Goal: Transaction & Acquisition: Purchase product/service

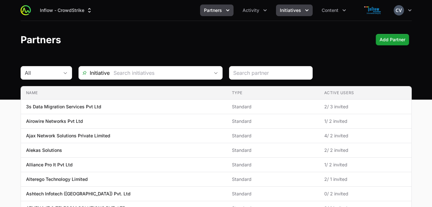
click at [308, 10] on icon "Initiatives menu" at bounding box center [307, 10] width 6 height 6
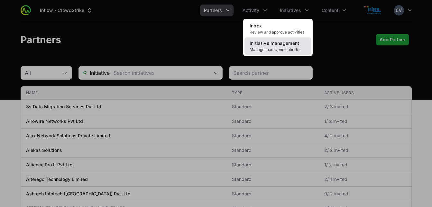
click at [286, 46] on link "Initiative management Manage teams and cohorts" at bounding box center [277, 45] width 67 height 17
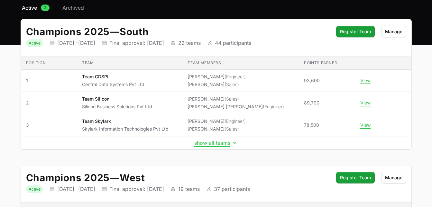
scroll to position [56, 0]
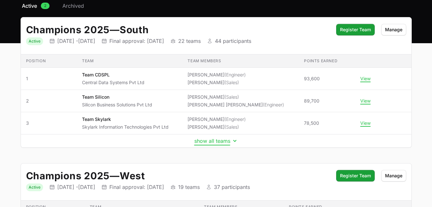
click at [234, 139] on icon "Initiative details" at bounding box center [235, 140] width 6 height 6
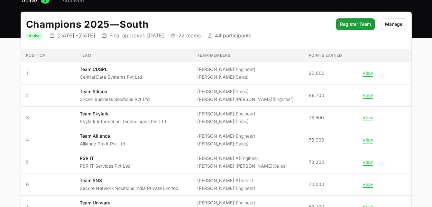
scroll to position [69, 0]
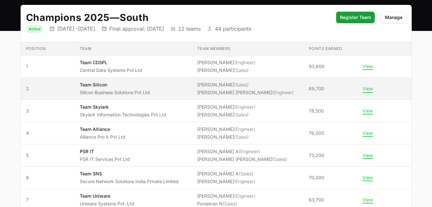
click at [369, 88] on button "View" at bounding box center [368, 89] width 10 height 6
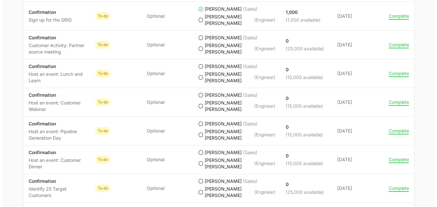
scroll to position [622, 0]
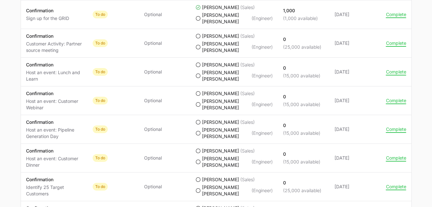
click at [199, 39] on icon "Team Silicon's progress" at bounding box center [198, 35] width 5 height 5
click at [198, 39] on icon "Team Silicon's progress" at bounding box center [198, 35] width 5 height 5
click at [398, 46] on button "Complete" at bounding box center [396, 43] width 20 height 6
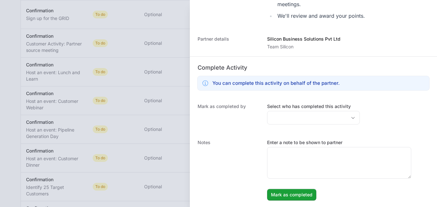
scroll to position [162, 0]
click at [350, 117] on icon "Open" at bounding box center [352, 117] width 5 height 2
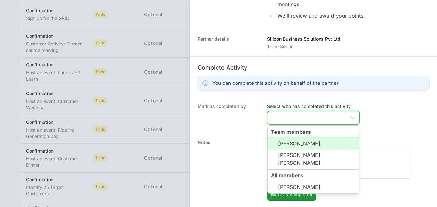
click at [321, 143] on li "[PERSON_NAME]" at bounding box center [313, 143] width 91 height 12
type input "[PERSON_NAME],"
click at [320, 143] on li "[PERSON_NAME]" at bounding box center [313, 143] width 91 height 12
click at [324, 140] on li "[PERSON_NAME]" at bounding box center [313, 143] width 91 height 12
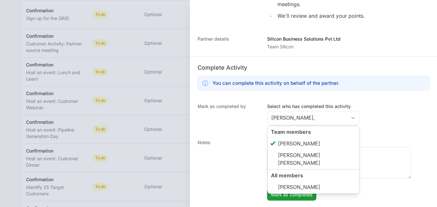
type input "[PERSON_NAME]"
click at [377, 127] on div "Mark as completed by Select who has completed this activity [PERSON_NAME] Team …" at bounding box center [313, 115] width 247 height 36
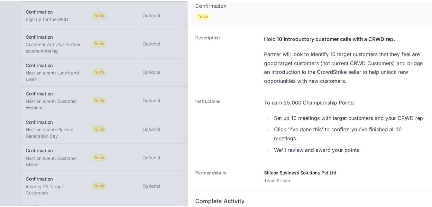
scroll to position [7, 0]
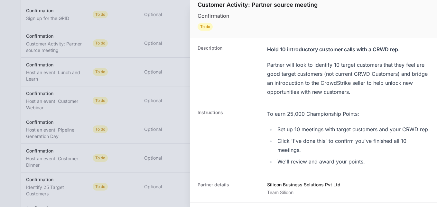
click at [176, 38] on div at bounding box center [218, 103] width 437 height 207
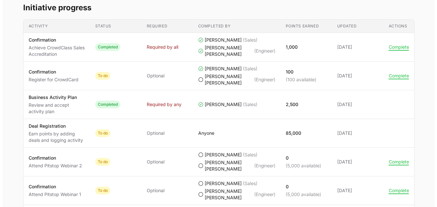
scroll to position [305, 0]
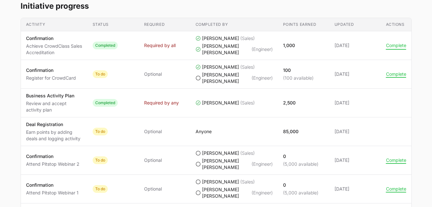
click at [396, 48] on button "Complete" at bounding box center [396, 45] width 20 height 6
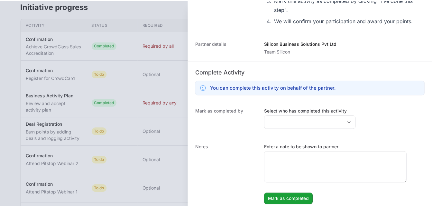
scroll to position [315, 0]
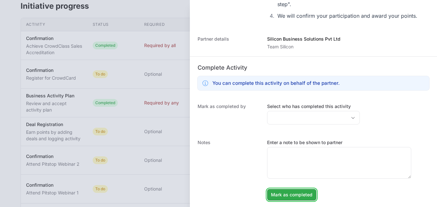
click at [289, 195] on span "Mark as completed" at bounding box center [291, 194] width 41 height 8
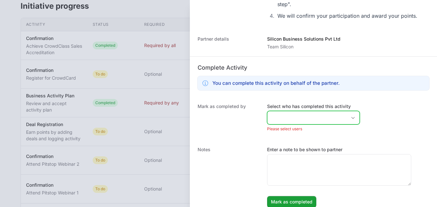
click at [350, 116] on icon "Open" at bounding box center [352, 117] width 5 height 2
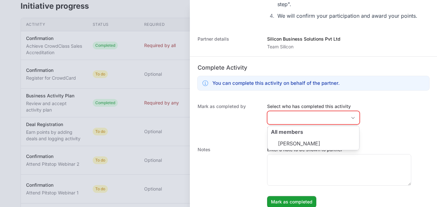
click at [370, 129] on div "Mark as completed by Select who has completed this activity All members [PERSON…" at bounding box center [313, 118] width 247 height 43
click at [179, 191] on div at bounding box center [218, 103] width 437 height 207
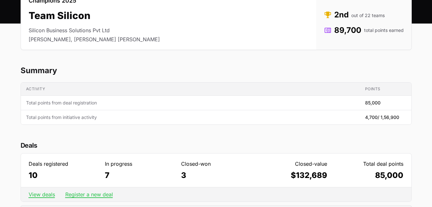
scroll to position [0, 0]
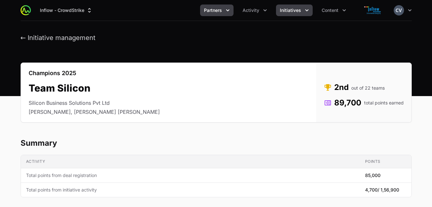
click at [226, 10] on icon "Partners menu" at bounding box center [228, 10] width 6 height 6
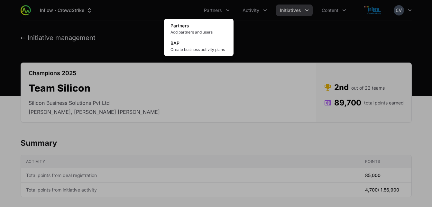
click at [244, 37] on div "Partners menu" at bounding box center [216, 103] width 432 height 207
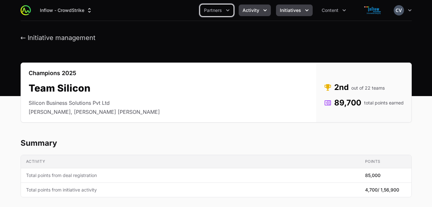
click at [263, 8] on icon "Activity menu" at bounding box center [265, 10] width 6 height 6
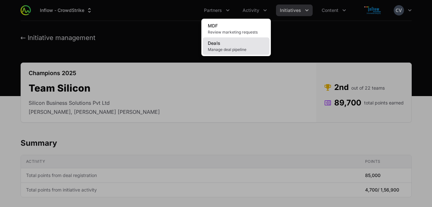
click at [239, 51] on span "Manage deal pipeline" at bounding box center [236, 49] width 57 height 5
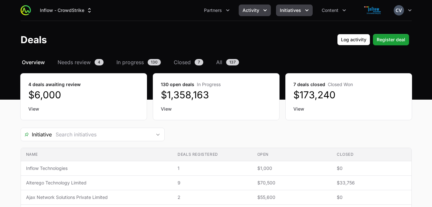
click at [301, 9] on button "Initiatives" at bounding box center [294, 11] width 37 height 12
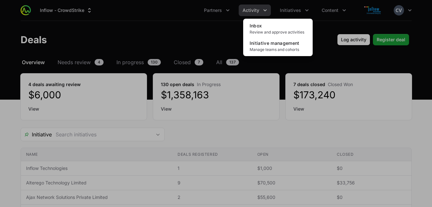
click at [253, 14] on div "Initiatives menu" at bounding box center [216, 103] width 432 height 207
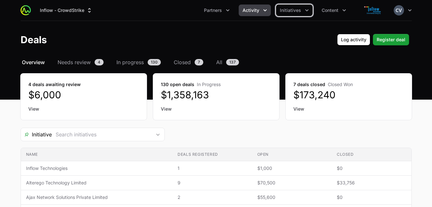
click at [258, 11] on span "Activity" at bounding box center [251, 10] width 17 height 6
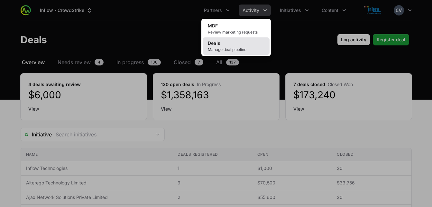
click at [227, 51] on span "Manage deal pipeline" at bounding box center [236, 49] width 57 height 5
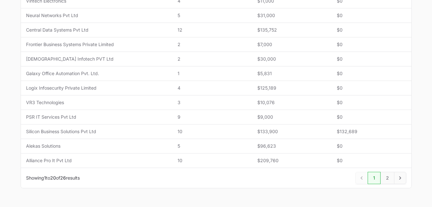
scroll to position [284, 0]
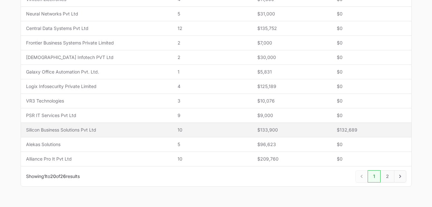
click at [214, 129] on span "10" at bounding box center [212, 129] width 69 height 6
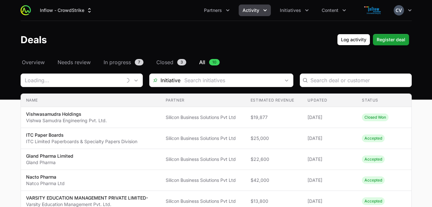
type input "Silicon Business Solutions Pvt Ltd"
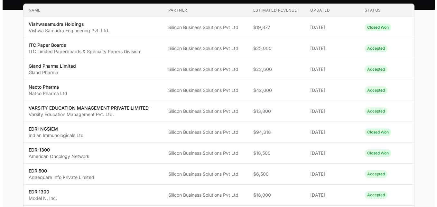
scroll to position [91, 0]
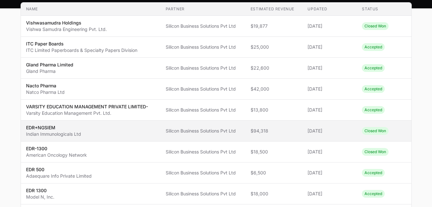
click at [234, 131] on span "Silicon Business Solutions Pvt Ltd" at bounding box center [203, 130] width 75 height 6
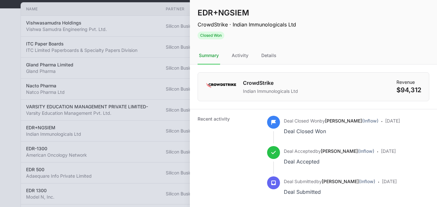
scroll to position [13, 0]
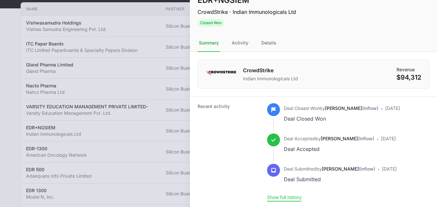
click at [297, 198] on button "Show full history" at bounding box center [284, 197] width 34 height 6
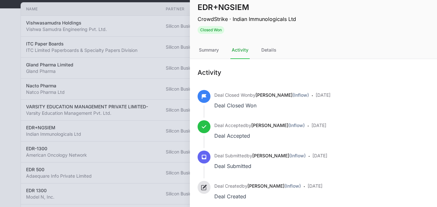
scroll to position [4, 0]
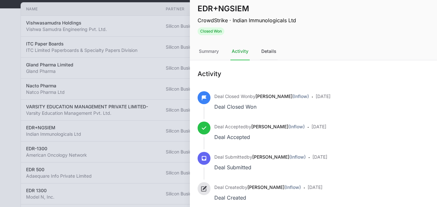
click at [266, 50] on div "Details" at bounding box center [269, 51] width 18 height 17
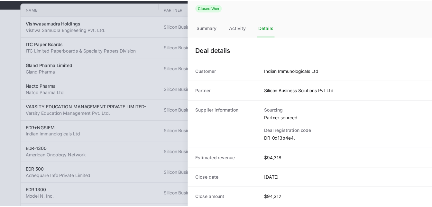
scroll to position [0, 0]
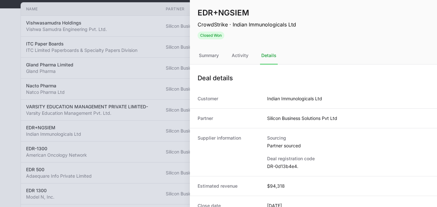
click at [143, 74] on div at bounding box center [218, 103] width 437 height 207
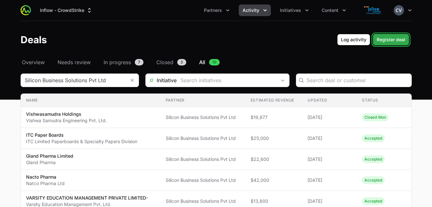
click at [393, 40] on span "Register deal" at bounding box center [391, 40] width 29 height 8
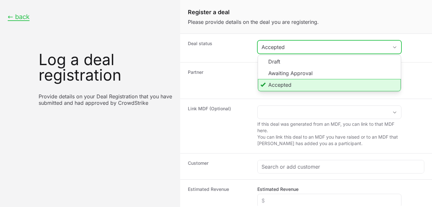
click at [395, 46] on icon "Create activity form" at bounding box center [394, 47] width 5 height 2
click at [299, 84] on li "Accepted" at bounding box center [329, 85] width 143 height 12
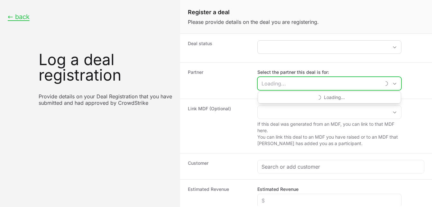
click at [275, 84] on input "Select the partner this deal is for:" at bounding box center [319, 83] width 123 height 13
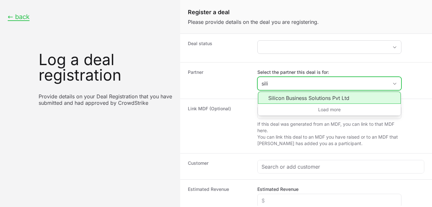
click at [281, 98] on li "Silicon Business Solutions Pvt Ltd" at bounding box center [329, 97] width 143 height 12
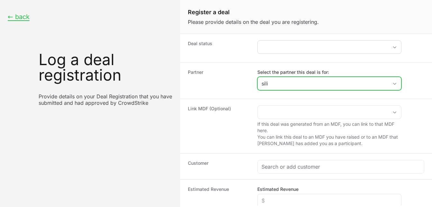
type input "Silicon Business Solutions Pvt Ltd"
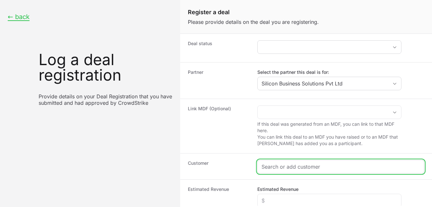
click at [286, 169] on input "Create activity form" at bounding box center [341, 166] width 159 height 8
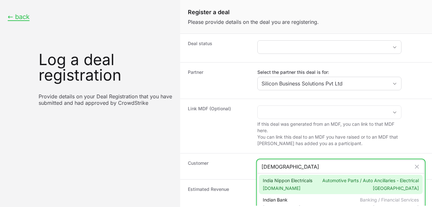
type input "[DEMOGRAPHIC_DATA]"
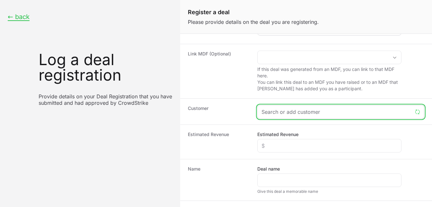
scroll to position [57, 0]
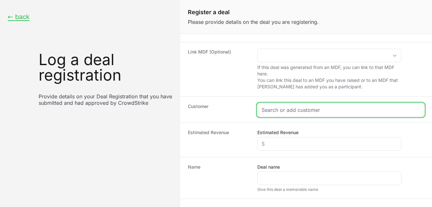
click at [326, 111] on input "Create activity form" at bounding box center [341, 110] width 159 height 8
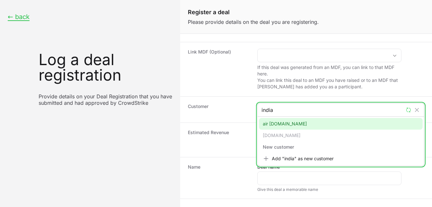
type input "[DEMOGRAPHIC_DATA]"
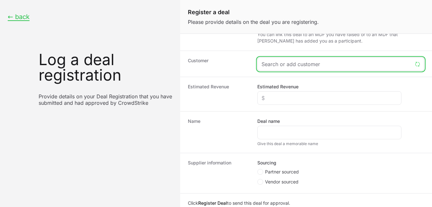
scroll to position [125, 0]
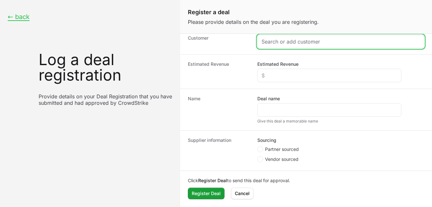
click at [334, 44] on input "Create activity form" at bounding box center [341, 42] width 159 height 8
click at [323, 42] on input "Create activity form" at bounding box center [341, 42] width 159 height 8
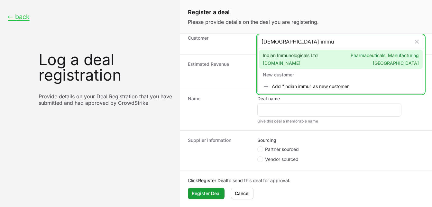
type input "[DEMOGRAPHIC_DATA] immu"
click at [307, 57] on span "Indian Immunologicals Ltd [DOMAIN_NAME]" at bounding box center [290, 59] width 55 height 14
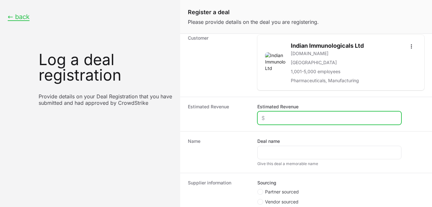
click at [280, 115] on input "Estimated Revenue" at bounding box center [330, 118] width 136 height 8
type input "$16,232"
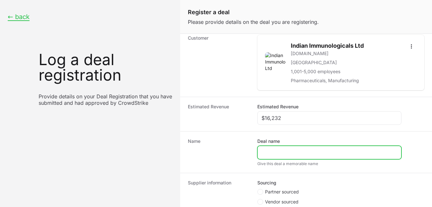
click at [279, 153] on input "Deal name" at bounding box center [330, 152] width 136 height 8
click at [279, 154] on input "Deal name" at bounding box center [330, 152] width 136 height 8
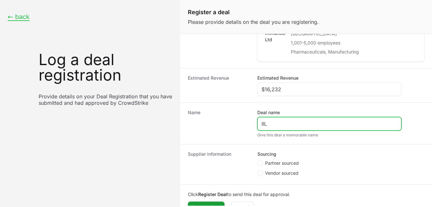
scroll to position [167, 0]
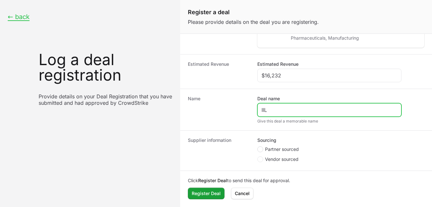
type input "IIL"
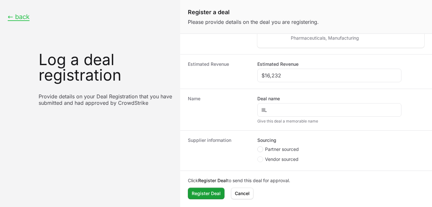
click at [262, 149] on span "Create activity form" at bounding box center [260, 149] width 6 height 6
radio input "true"
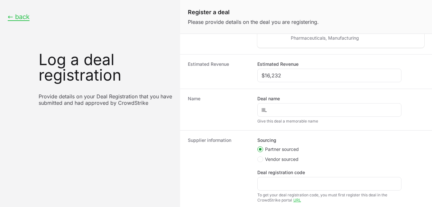
scroll to position [117, 0]
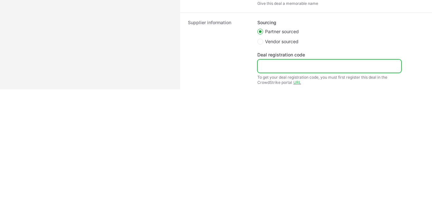
click at [295, 68] on input "Deal registration code" at bounding box center [330, 66] width 136 height 8
paste input "DR-2a753b79"
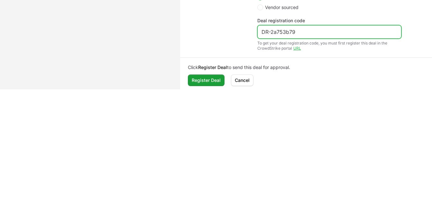
scroll to position [202, 0]
type input "DR-2a753b79"
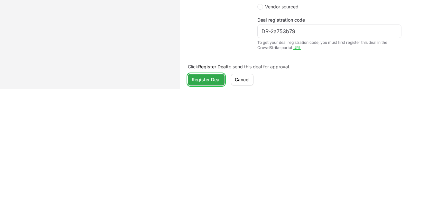
click at [207, 79] on span "Register Deal" at bounding box center [206, 80] width 29 height 8
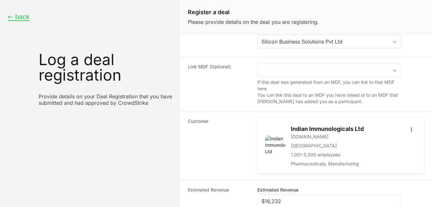
scroll to position [48, 0]
click at [408, 131] on icon "Open options" at bounding box center [411, 130] width 6 height 6
click at [231, 150] on html "← back Log a deal registration Provide details on your Deal Registration that y…" at bounding box center [216, 103] width 432 height 207
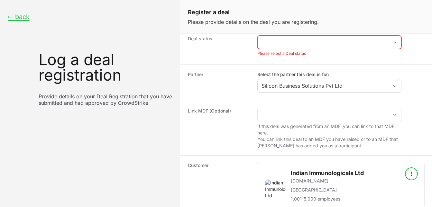
scroll to position [0, 0]
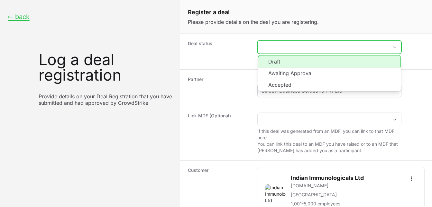
click at [393, 45] on button "placeholder" at bounding box center [329, 47] width 143 height 13
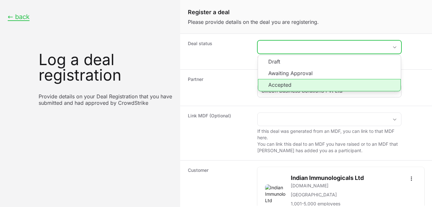
click at [289, 87] on li "Accepted" at bounding box center [329, 85] width 143 height 12
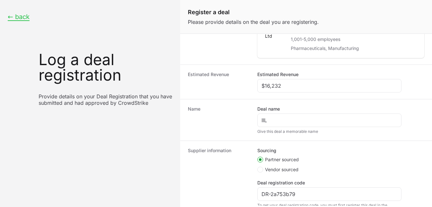
scroll to position [206, 0]
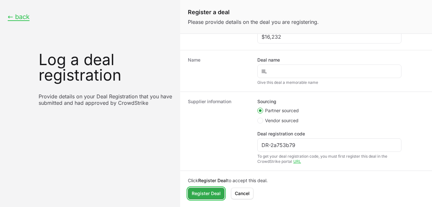
click at [206, 190] on span "Register Deal" at bounding box center [206, 193] width 29 height 8
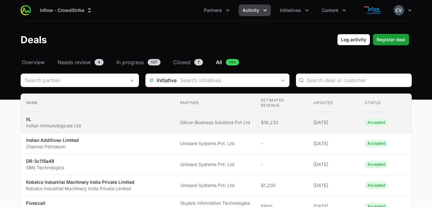
click at [291, 125] on td "Estimated revenue $16,232" at bounding box center [282, 122] width 53 height 21
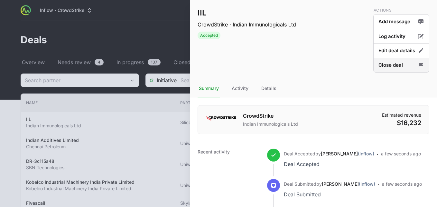
click at [385, 65] on button "Close deal" at bounding box center [401, 65] width 56 height 15
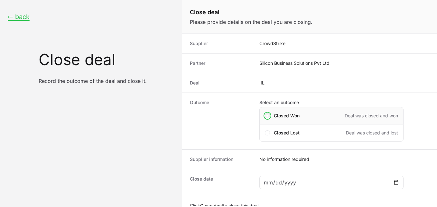
click at [269, 115] on span "Close deal form" at bounding box center [267, 115] width 5 height 5
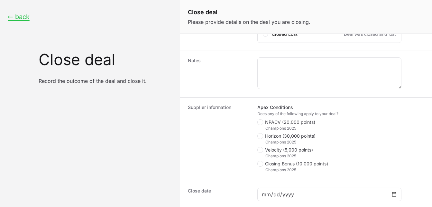
scroll to position [99, 0]
click at [262, 121] on span "Close deal form" at bounding box center [260, 121] width 6 height 6
checkbox input "true"
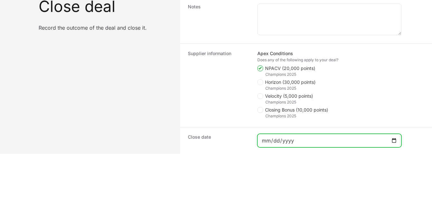
click at [394, 142] on input "Close deal form" at bounding box center [330, 140] width 136 height 8
type input "[DATE]"
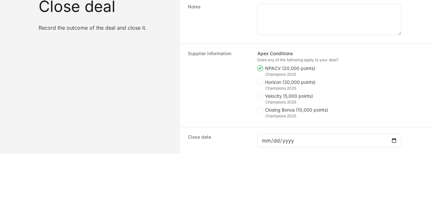
click at [268, 84] on span "Horizon (30,000 points)" at bounding box center [290, 82] width 51 height 6
click at [258, 178] on input "Horizon (30,000 points)" at bounding box center [257, 178] width 1 height 1
checkbox input "true"
click at [262, 110] on span "Close deal form" at bounding box center [260, 110] width 6 height 6
click at [258, 206] on input "Closing Bonus (10,000 points)" at bounding box center [257, 206] width 1 height 1
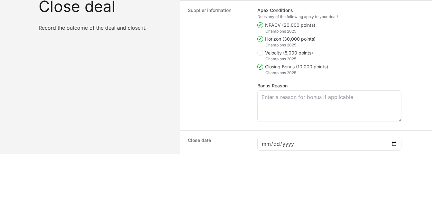
scroll to position [143, 0]
click at [260, 66] on polygon "Close deal form" at bounding box center [260, 66] width 4 height 3
click at [258, 206] on input "Closing Bonus (10,000 points)" at bounding box center [257, 206] width 1 height 1
checkbox input "false"
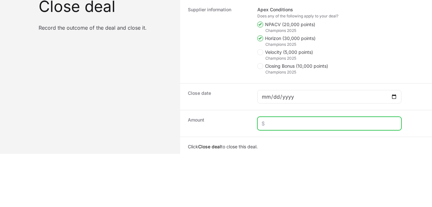
click at [281, 124] on input "Close deal form" at bounding box center [330, 123] width 136 height 8
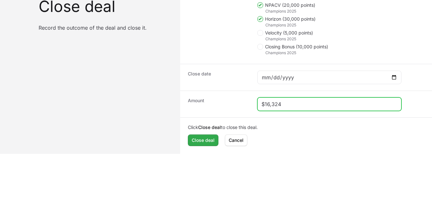
type input "$16,324"
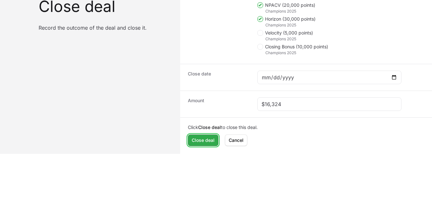
click at [201, 139] on span "Close deal" at bounding box center [203, 140] width 23 height 8
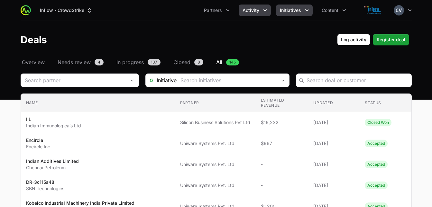
click at [301, 13] on button "Initiatives" at bounding box center [294, 11] width 37 height 12
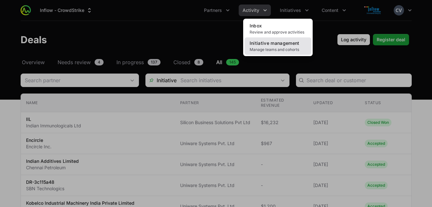
click at [275, 46] on link "Initiative management Manage teams and cohorts" at bounding box center [277, 45] width 67 height 17
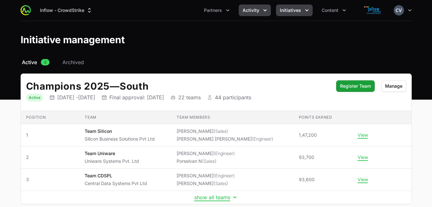
click at [265, 10] on icon "Activity menu" at bounding box center [265, 10] width 6 height 6
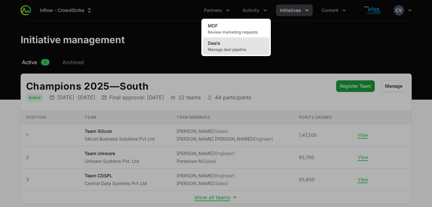
click at [232, 47] on span "Manage deal pipeline" at bounding box center [236, 49] width 57 height 5
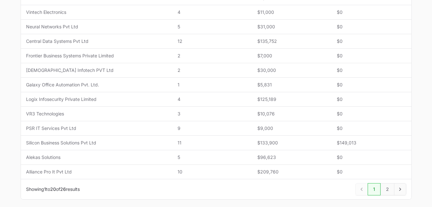
scroll to position [272, 0]
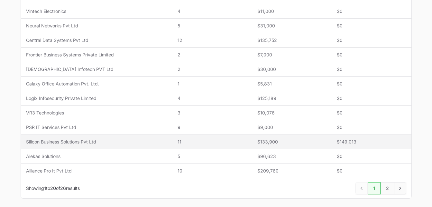
click at [142, 143] on span "Silicon Business Solutions Pvt Ltd" at bounding box center [97, 141] width 142 height 6
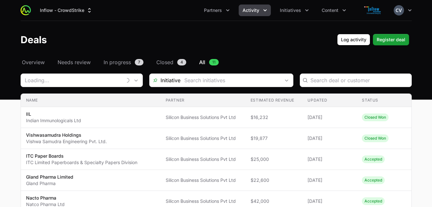
type input "Silicon Business Solutions Pvt Ltd"
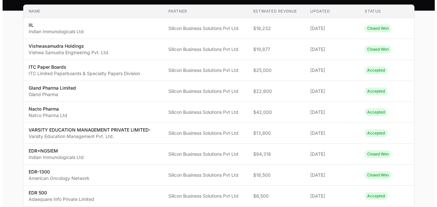
scroll to position [89, 0]
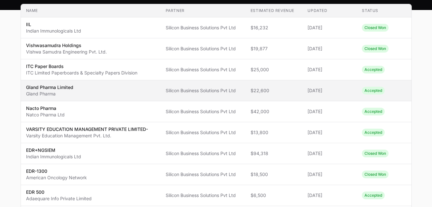
click at [346, 93] on span "[DATE]" at bounding box center [330, 90] width 44 height 6
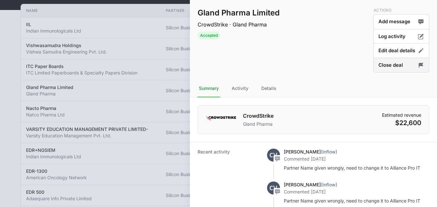
click at [388, 65] on button "Close deal" at bounding box center [401, 65] width 56 height 15
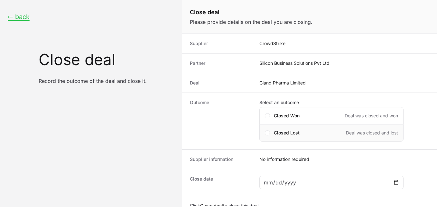
click at [266, 135] on div "Closed Lost Deal was closed and lost" at bounding box center [331, 132] width 144 height 17
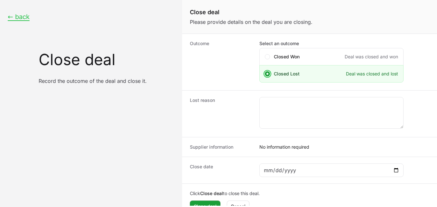
scroll to position [72, 0]
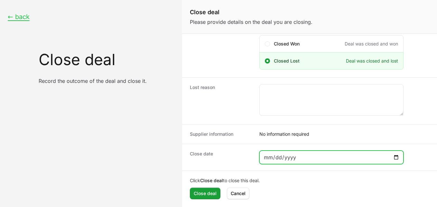
click at [396, 157] on input "Close deal form" at bounding box center [331, 157] width 136 height 8
type input "[DATE]"
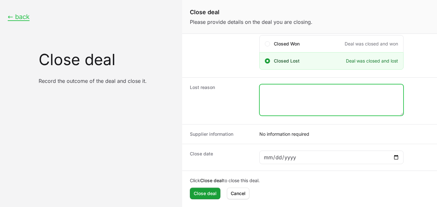
click at [274, 91] on textarea "Close deal form" at bounding box center [331, 99] width 143 height 31
type textarea "Customer is continuing with existing product"
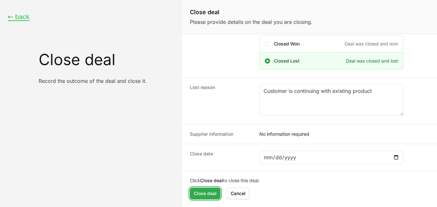
click at [213, 191] on span "Close deal" at bounding box center [205, 193] width 23 height 8
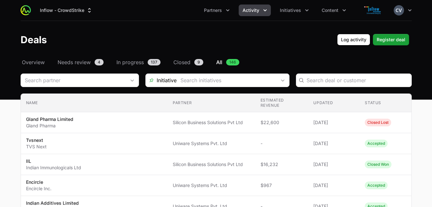
click at [263, 11] on icon "Activity menu" at bounding box center [265, 10] width 6 height 6
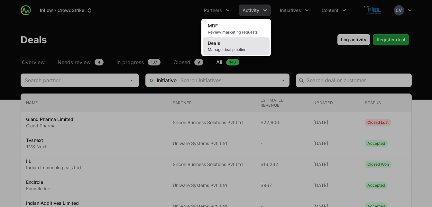
click at [226, 47] on link "Deals Manage deal pipeline" at bounding box center [236, 45] width 67 height 17
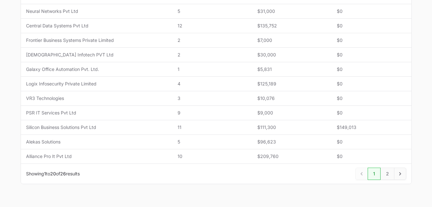
scroll to position [289, 0]
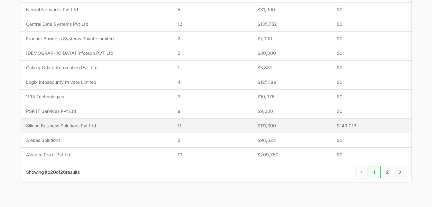
click at [150, 126] on span "Silicon Business Solutions Pvt Ltd" at bounding box center [97, 125] width 142 height 6
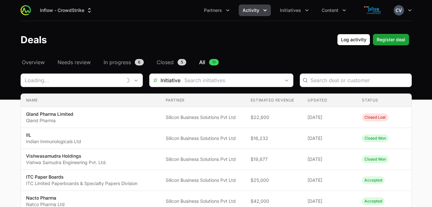
type input "Silicon Business Solutions Pvt Ltd"
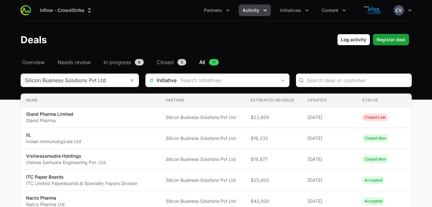
click at [263, 10] on icon "Activity menu" at bounding box center [265, 10] width 6 height 6
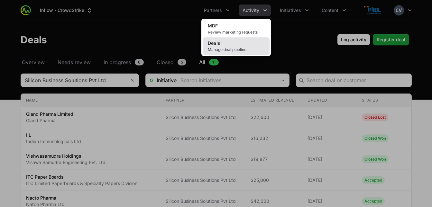
click at [226, 48] on span "Manage deal pipeline" at bounding box center [236, 49] width 57 height 5
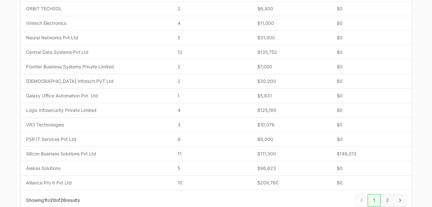
scroll to position [262, 0]
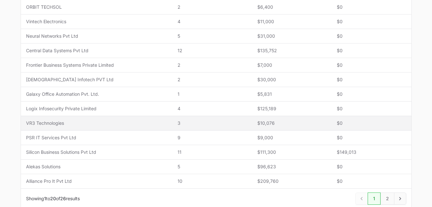
click at [152, 122] on span "VR3 Technologies" at bounding box center [97, 123] width 142 height 6
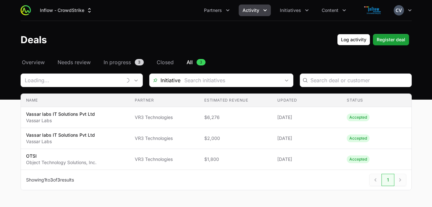
type input "VR3 Technologies"
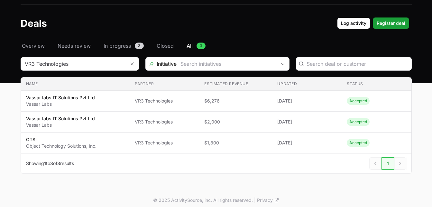
scroll to position [21, 0]
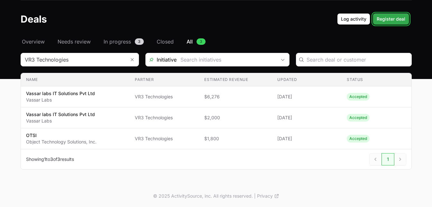
click at [391, 22] on span "Register deal" at bounding box center [391, 19] width 29 height 8
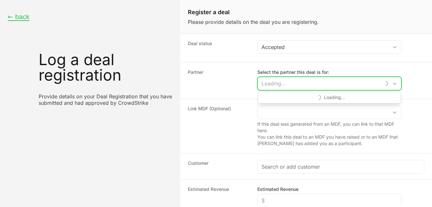
click at [357, 79] on input "Select the partner this deal is for:" at bounding box center [319, 83] width 123 height 13
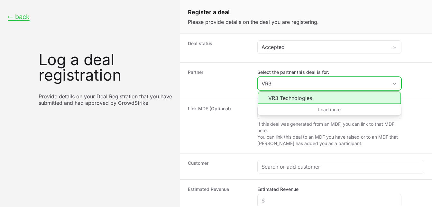
click at [305, 97] on li "VR3 Technologies" at bounding box center [329, 97] width 143 height 12
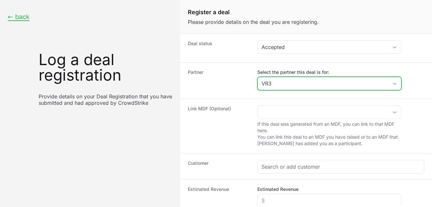
type input "VR3 Technologies"
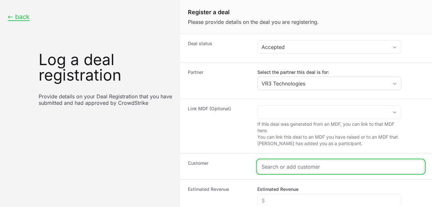
click at [278, 165] on input "Create activity form" at bounding box center [341, 166] width 159 height 8
click at [304, 165] on input "Create activity form" at bounding box center [341, 166] width 159 height 8
paste input "Admiron Life Sciences Private Limited"
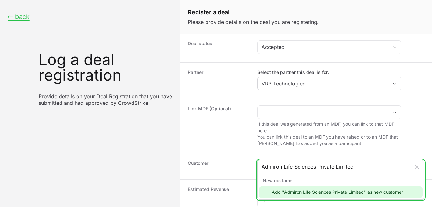
type input "Admiron Life Sciences Private Limited"
click at [308, 189] on div "Add "Admiron Life Sciences Private Limited" as new customer" at bounding box center [341, 192] width 164 height 12
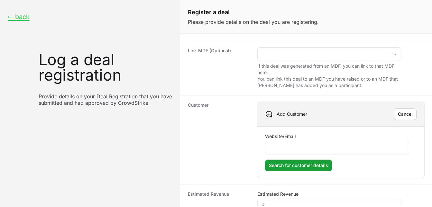
scroll to position [61, 0]
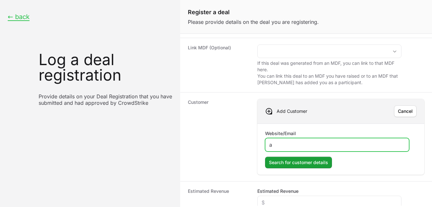
click at [290, 145] on input "a" at bounding box center [337, 145] width 136 height 8
type input "[DOMAIN_NAME]"
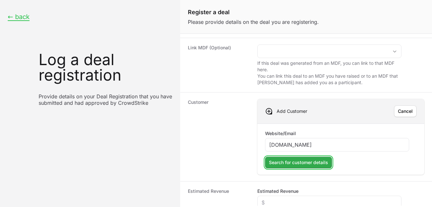
click at [290, 162] on span "Search for customer details" at bounding box center [298, 162] width 59 height 8
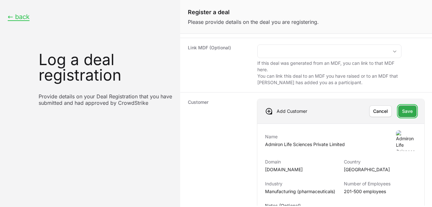
click at [404, 114] on span "Save" at bounding box center [407, 111] width 11 height 8
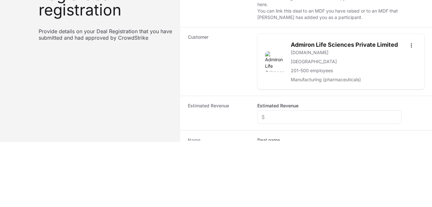
scroll to position [66, 0]
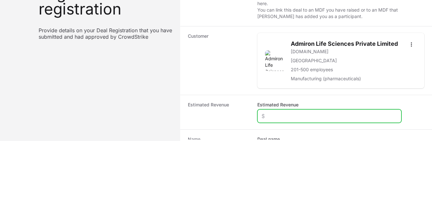
click at [290, 120] on input "Estimated Revenue" at bounding box center [330, 116] width 136 height 8
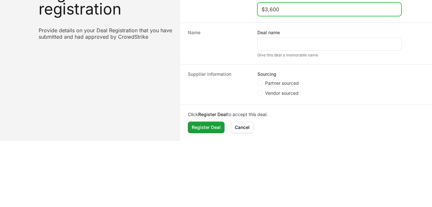
scroll to position [170, 0]
type input "$3,600"
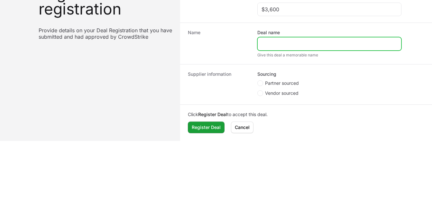
click at [292, 48] on input "Deal name" at bounding box center [330, 44] width 136 height 8
paste input "Admiron Life Sciences Private Limited"
type input "Admiron Life Sciences Private Limited"
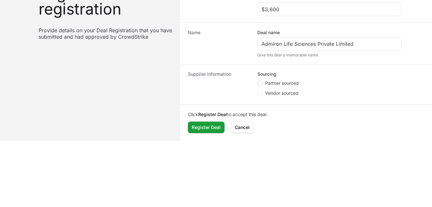
click at [259, 86] on icon "Create activity form" at bounding box center [260, 82] width 3 height 5
radio input "true"
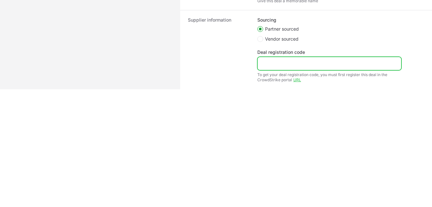
click at [295, 65] on input "Deal registration code" at bounding box center [330, 64] width 136 height 8
paste input "DR-cc7c78d5"
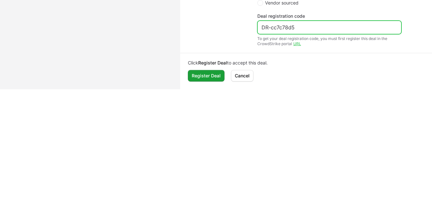
scroll to position [215, 0]
type input "DR-cc7c78d5"
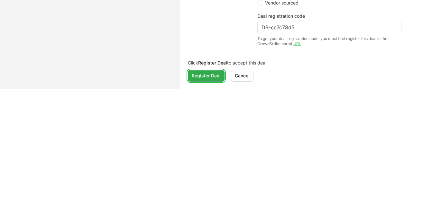
click at [202, 72] on span "Register Deal" at bounding box center [206, 76] width 29 height 8
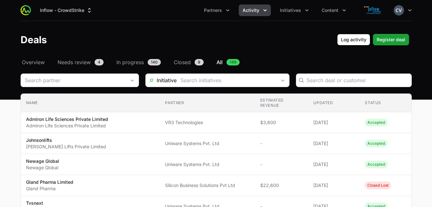
click at [264, 7] on icon "Activity menu" at bounding box center [265, 10] width 6 height 6
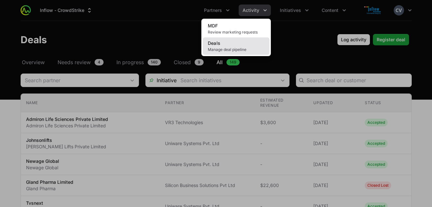
click at [235, 45] on link "Deals Manage deal pipeline" at bounding box center [236, 45] width 67 height 17
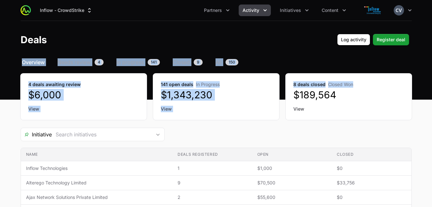
drag, startPoint x: 432, startPoint y: 32, endPoint x: 428, endPoint y: 83, distance: 50.9
copy div "Select a tab Overview Needs review In progress Closed All Overview Needs review…"
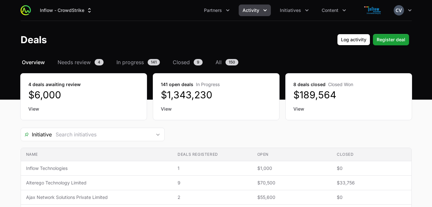
click at [343, 54] on header "Deals Log activity Register deal" at bounding box center [216, 39] width 432 height 37
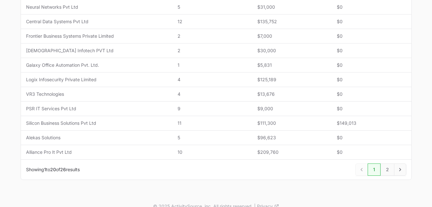
scroll to position [290, 0]
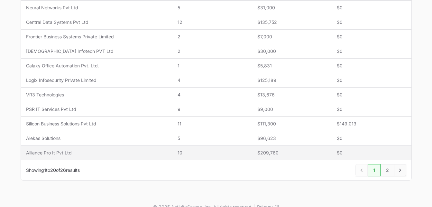
click at [88, 151] on span "Alliance Pro It Pvt Ltd" at bounding box center [97, 152] width 142 height 6
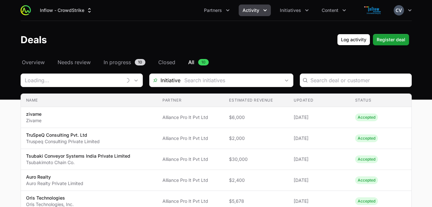
type input "Alliance Pro It Pvt Ltd"
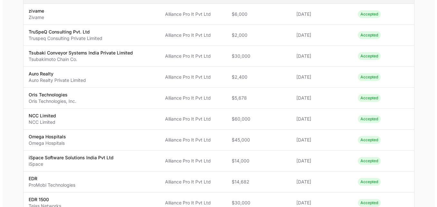
scroll to position [104, 0]
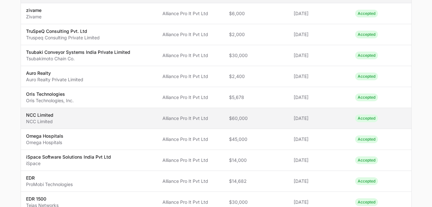
click at [296, 121] on span "[DATE]" at bounding box center [319, 118] width 51 height 6
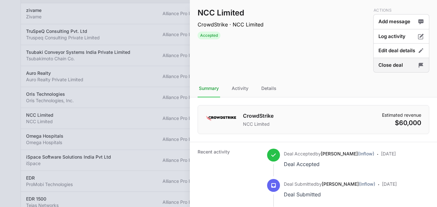
click at [406, 67] on button "Close deal" at bounding box center [401, 65] width 56 height 15
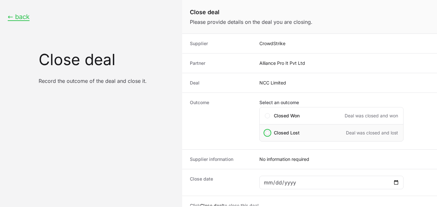
click at [268, 135] on span "Close deal form" at bounding box center [267, 132] width 5 height 5
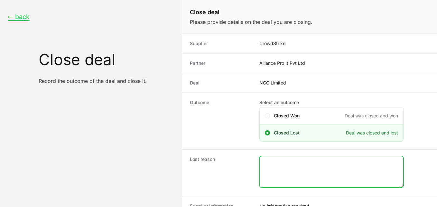
click at [271, 167] on textarea "Close deal form" at bounding box center [331, 171] width 143 height 31
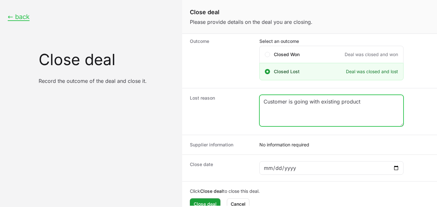
scroll to position [62, 0]
type textarea "Customer is going with existing product"
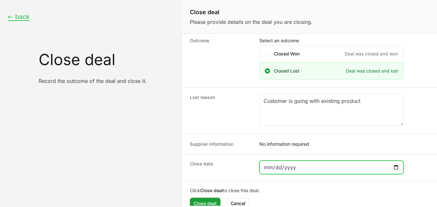
click at [278, 169] on input "Close deal form" at bounding box center [331, 167] width 136 height 8
click at [397, 165] on input "Close deal form" at bounding box center [331, 167] width 136 height 8
type input "[DATE]"
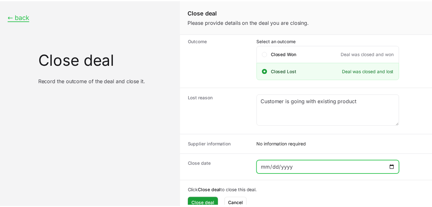
scroll to position [72, 0]
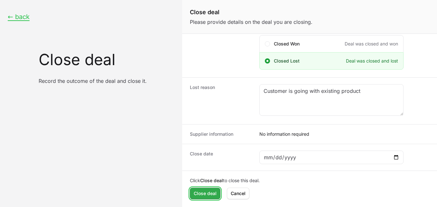
click at [205, 194] on span "Close deal" at bounding box center [205, 193] width 23 height 8
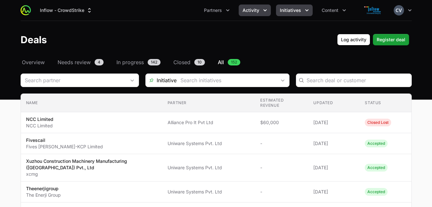
click at [304, 9] on icon "Initiatives menu" at bounding box center [307, 10] width 6 height 6
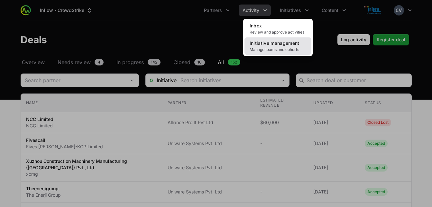
click at [282, 48] on span "Manage teams and cohorts" at bounding box center [278, 49] width 57 height 5
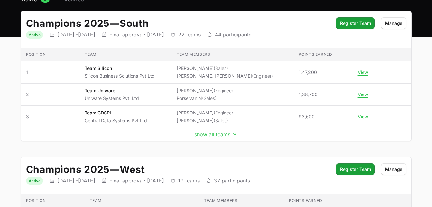
scroll to position [62, 0]
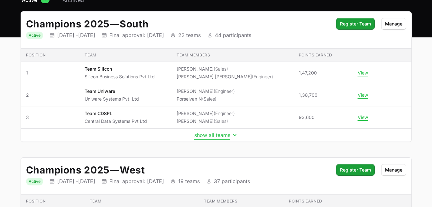
click at [233, 134] on icon "Initiative details" at bounding box center [235, 135] width 6 height 6
